Goal: Find contact information: Find contact information

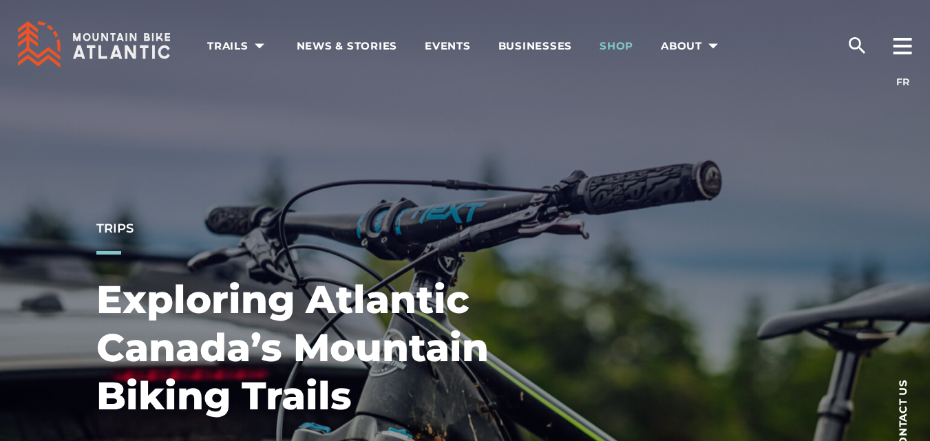
click at [631, 43] on span "Shop" at bounding box center [616, 46] width 34 height 14
click at [906, 52] on rect at bounding box center [902, 52] width 19 height 3
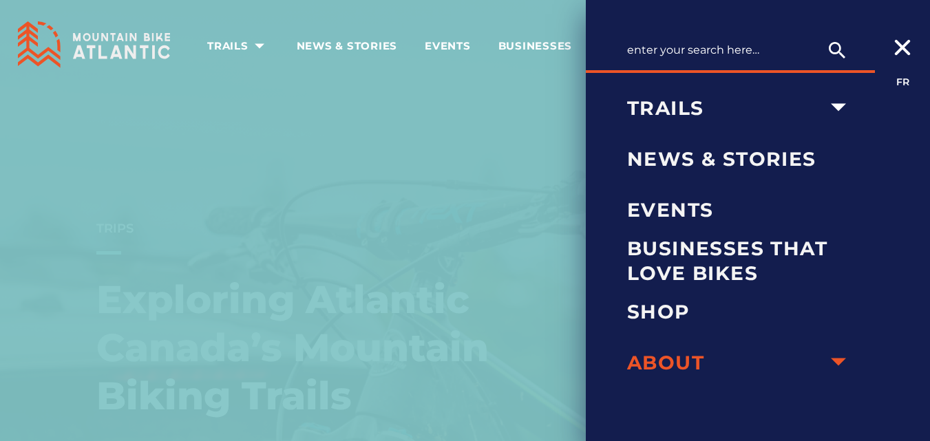
click at [835, 358] on icon "arrow dropdown" at bounding box center [838, 362] width 30 height 30
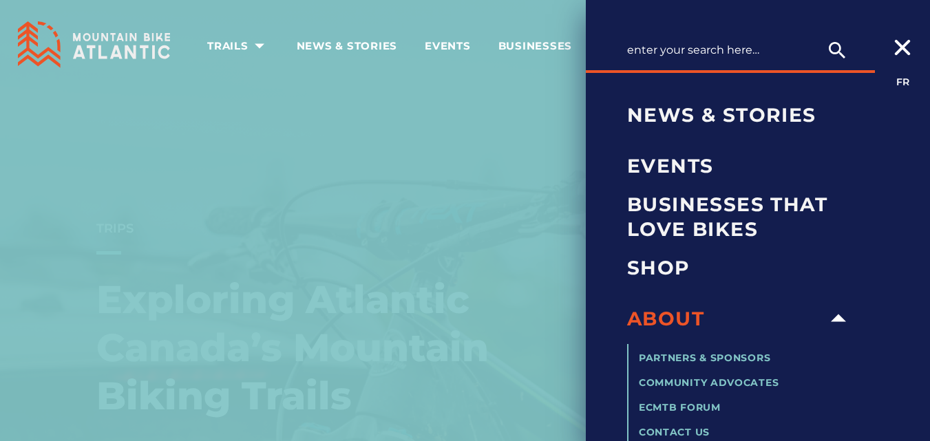
scroll to position [60, 0]
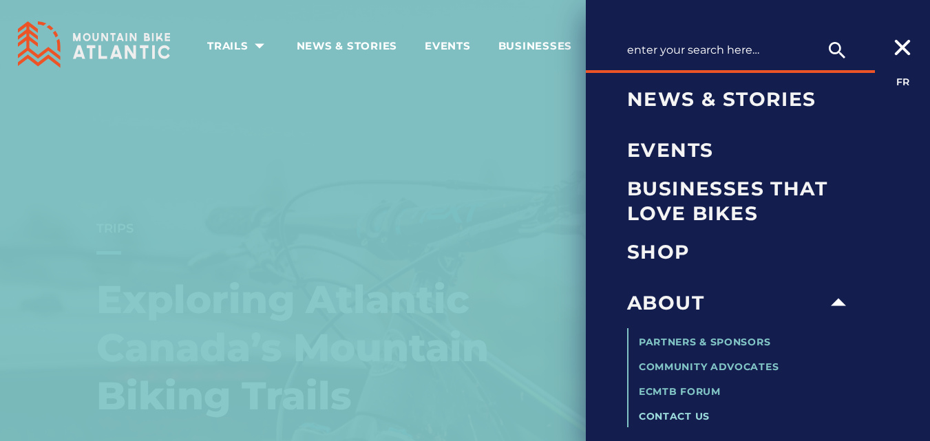
click at [659, 417] on span "Contact Us" at bounding box center [674, 416] width 71 height 12
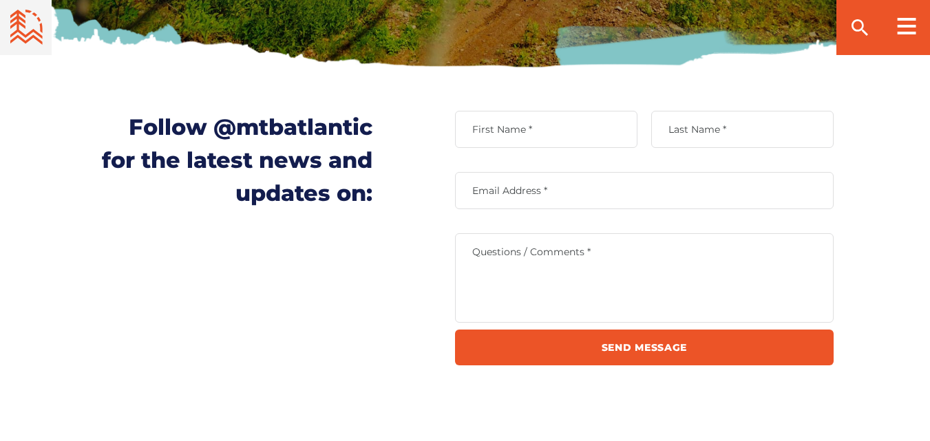
scroll to position [497, 0]
